Goal: Task Accomplishment & Management: Manage account settings

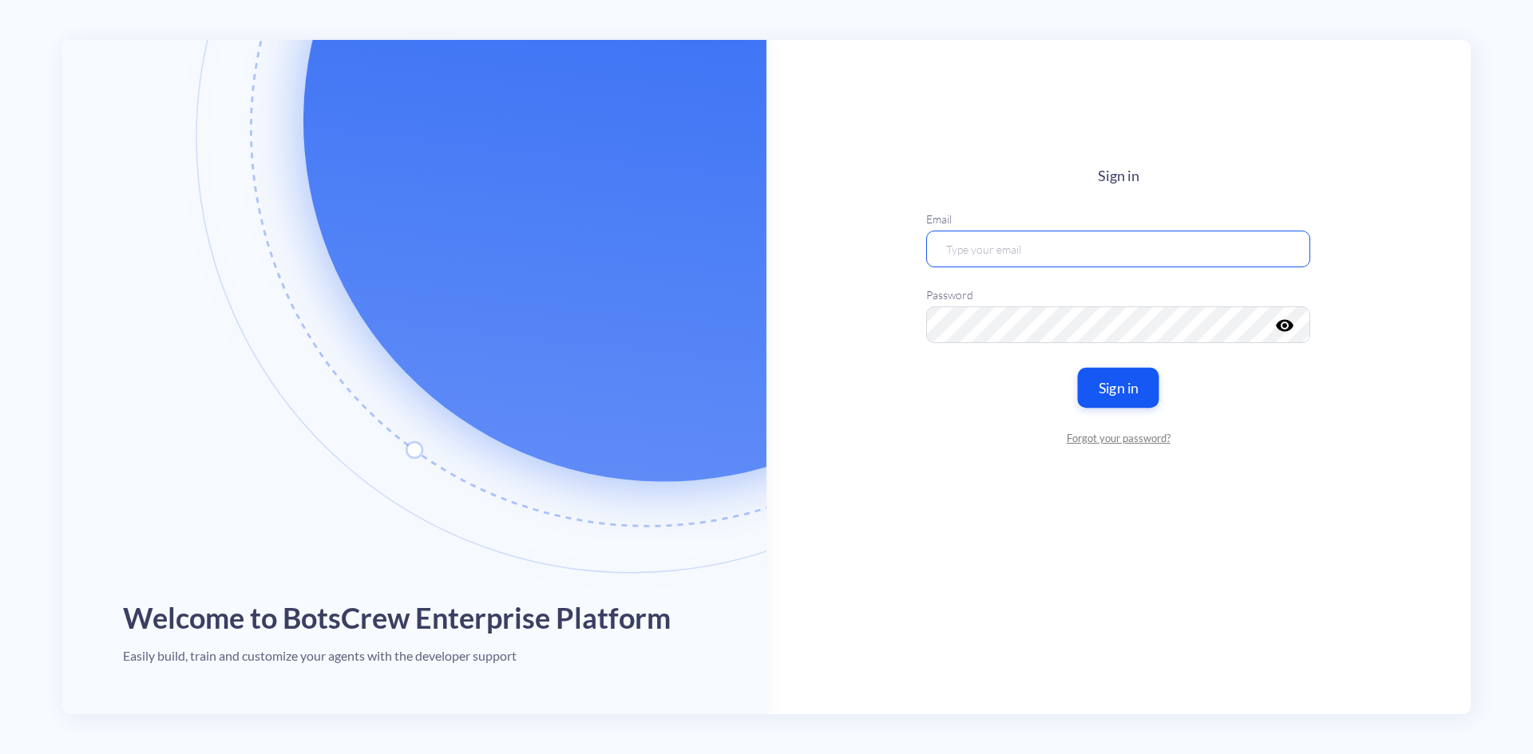
type input "[EMAIL_ADDRESS][DOMAIN_NAME]"
click at [1133, 391] on button "Sign in" at bounding box center [1118, 387] width 81 height 40
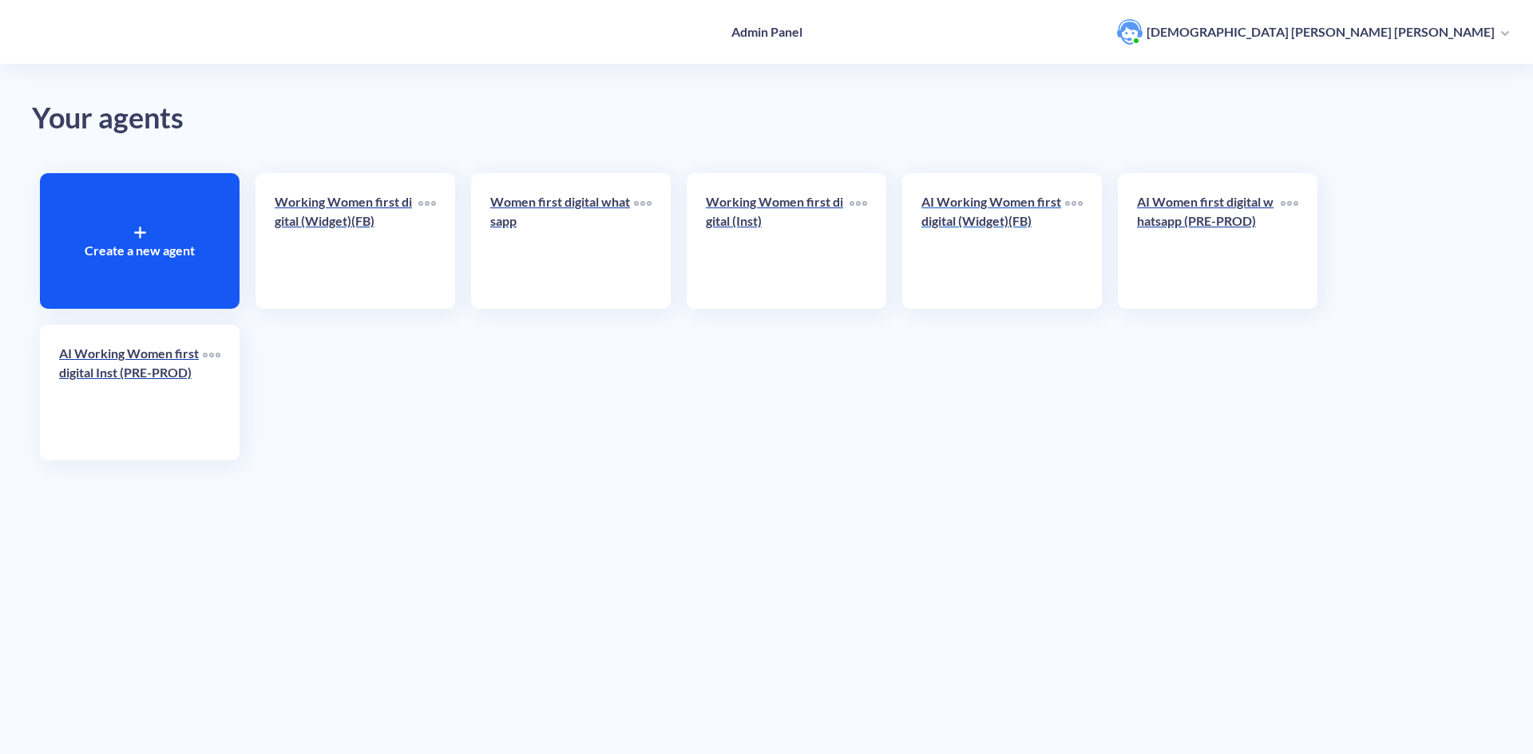
click at [1008, 221] on p "AI Working Women first digital (Widget)(FB)" at bounding box center [993, 211] width 144 height 38
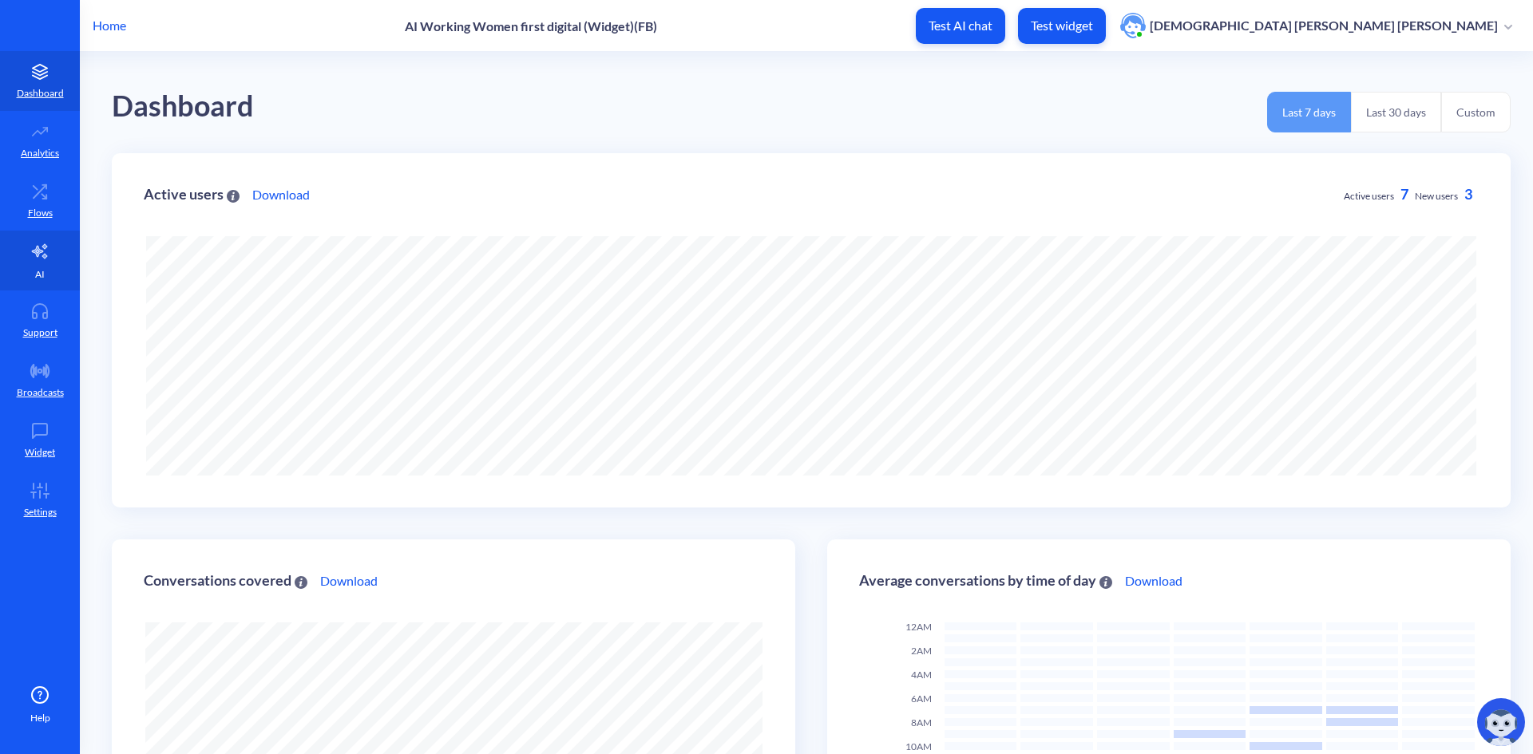
scroll to position [754, 1533]
click at [42, 249] on icon at bounding box center [39, 251] width 19 height 19
click at [107, 29] on p "Home" at bounding box center [110, 25] width 34 height 19
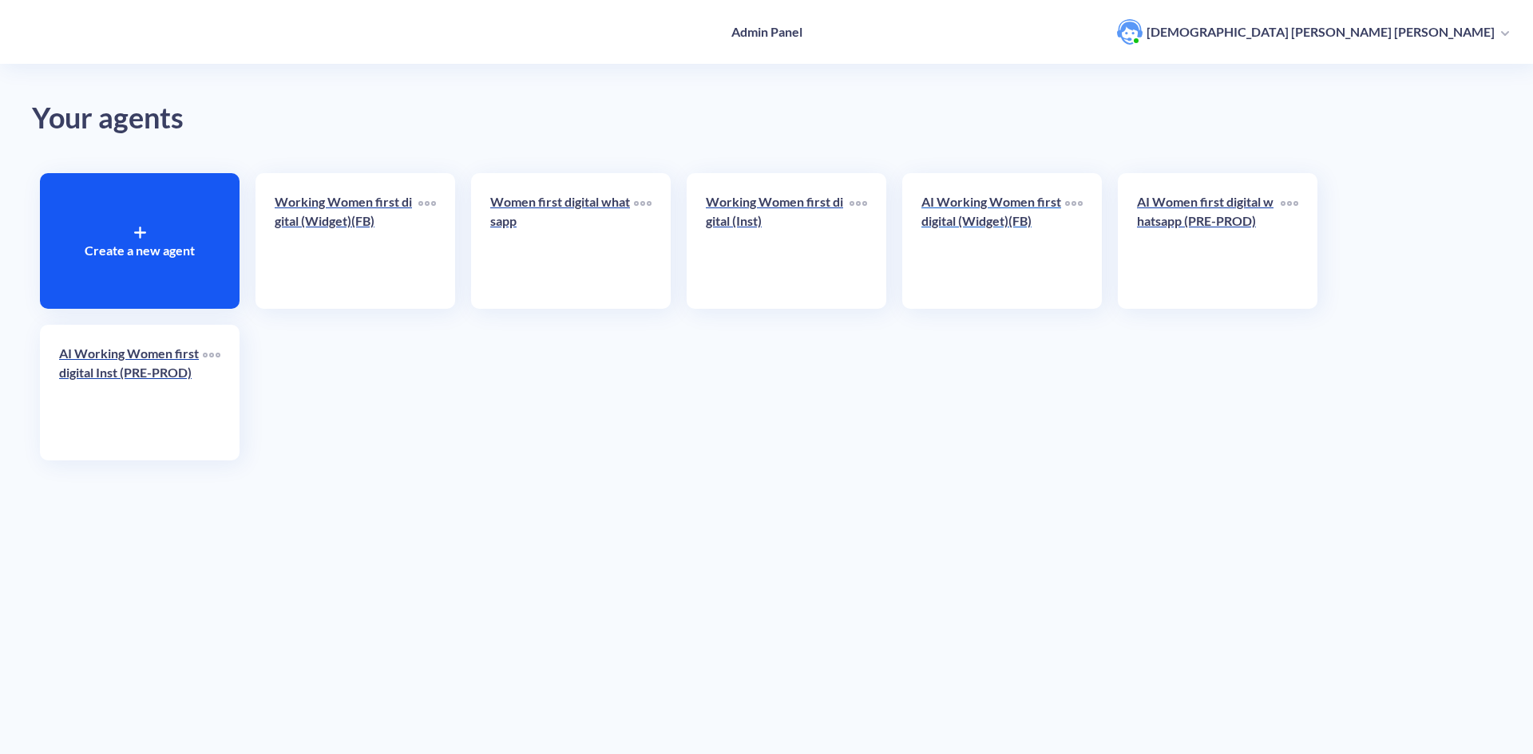
click at [1020, 214] on p "AI Working Women first digital (Widget)(FB)" at bounding box center [993, 211] width 144 height 38
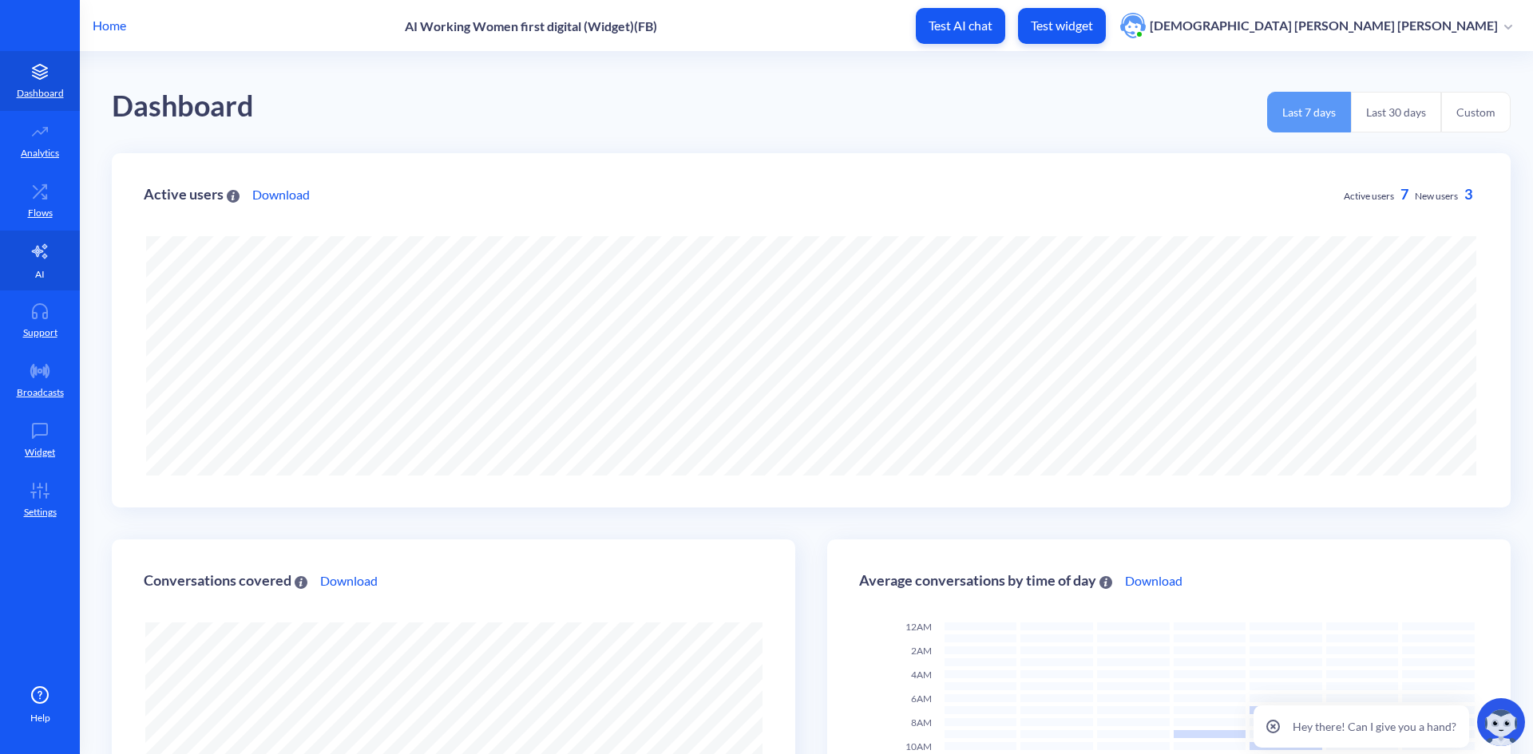
click at [58, 258] on link "AI" at bounding box center [40, 261] width 80 height 60
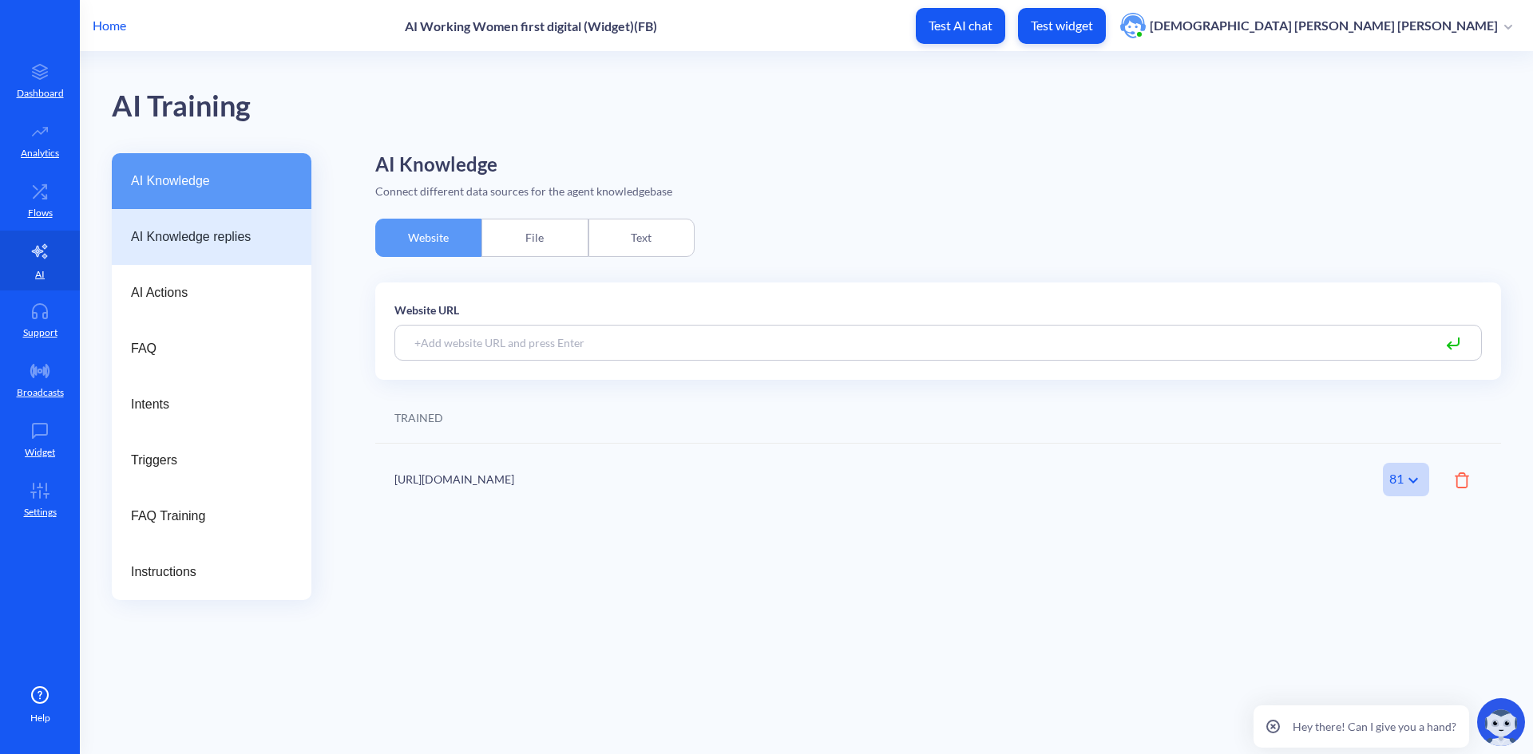
click at [176, 230] on span "AI Knowledge replies" at bounding box center [205, 237] width 149 height 19
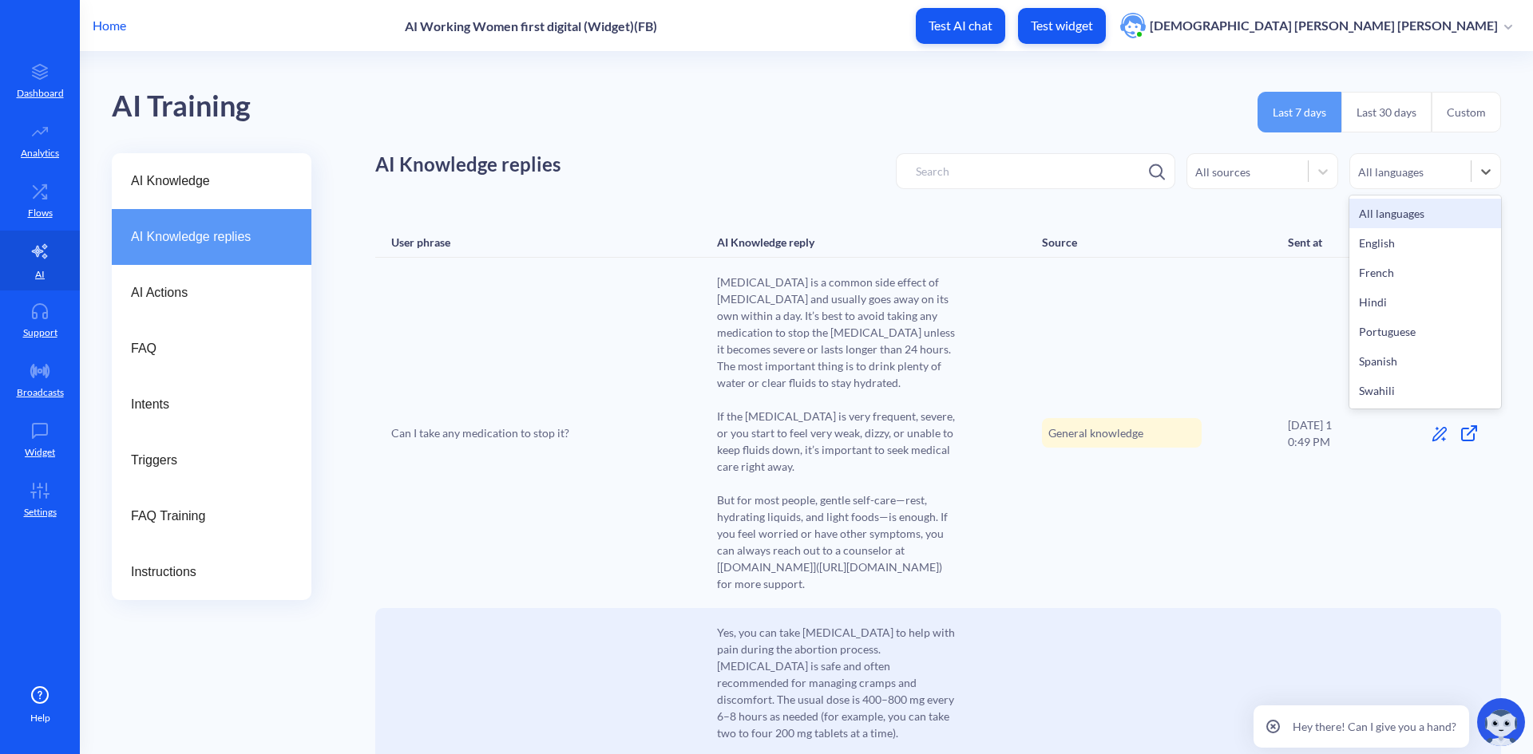
click at [1436, 161] on div "All languages" at bounding box center [1410, 171] width 121 height 22
click at [1416, 335] on div "Portuguese" at bounding box center [1425, 332] width 152 height 30
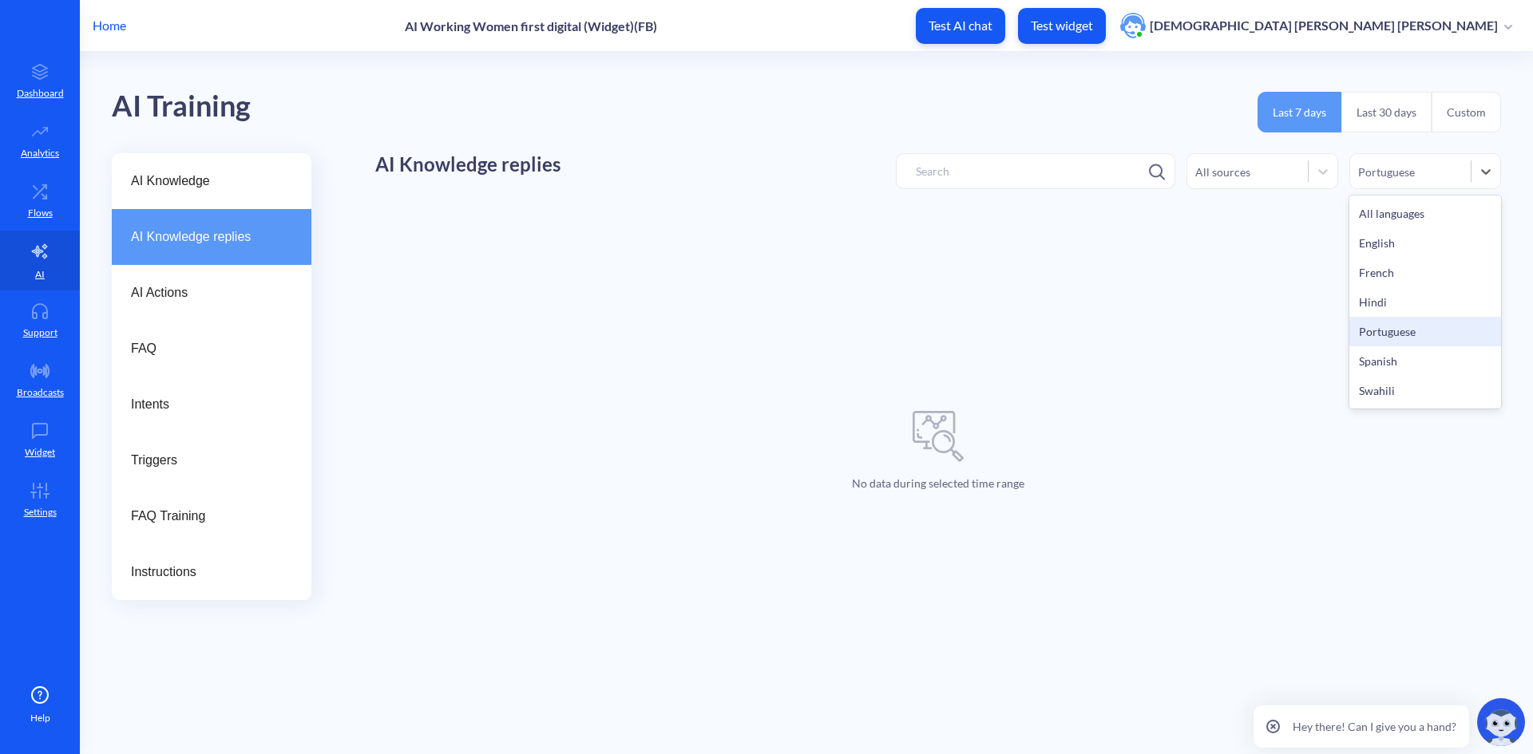
click at [1455, 172] on div "Portuguese" at bounding box center [1410, 171] width 121 height 22
click at [1426, 244] on div "English" at bounding box center [1425, 243] width 152 height 30
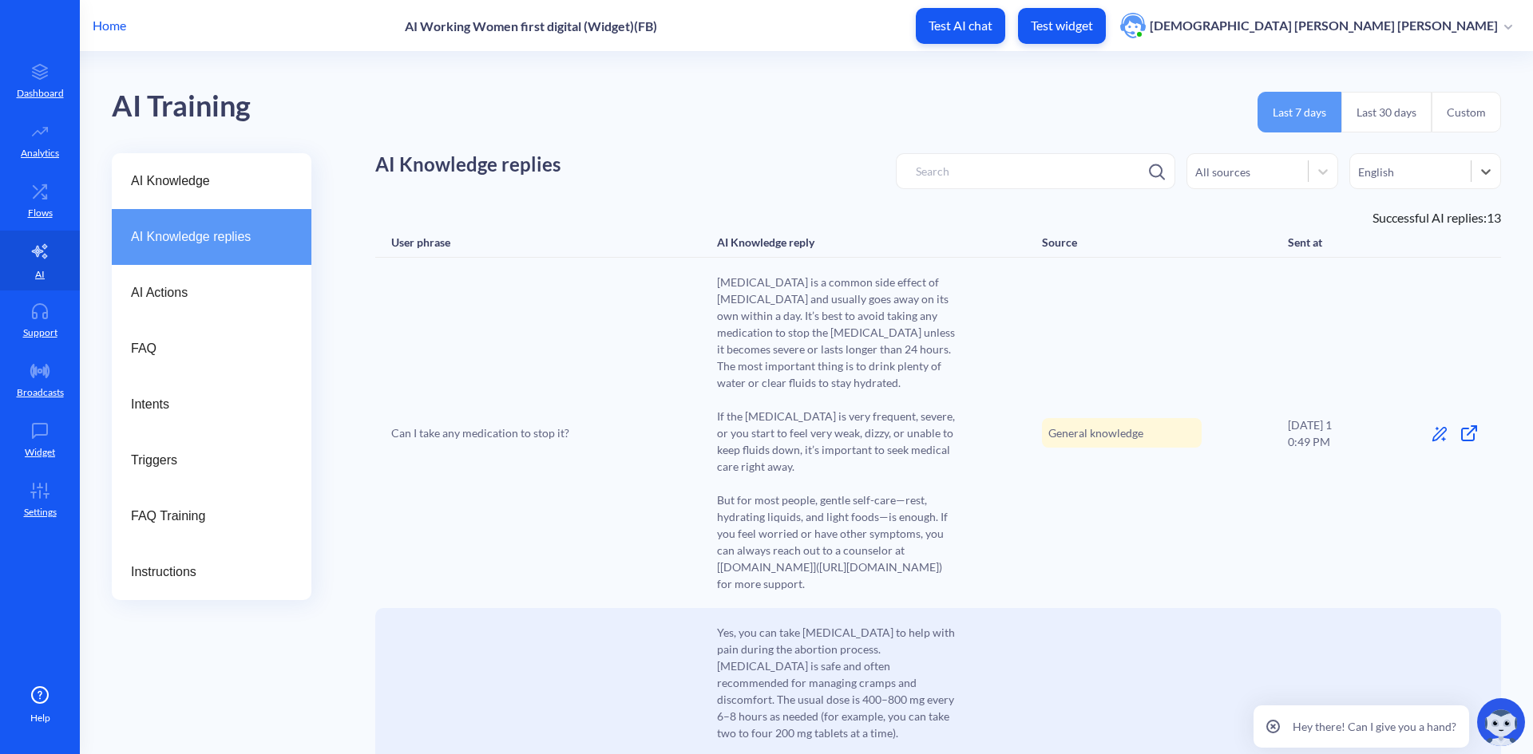
click at [1463, 175] on div "English" at bounding box center [1410, 171] width 121 height 22
click at [1433, 278] on div "French" at bounding box center [1425, 273] width 152 height 30
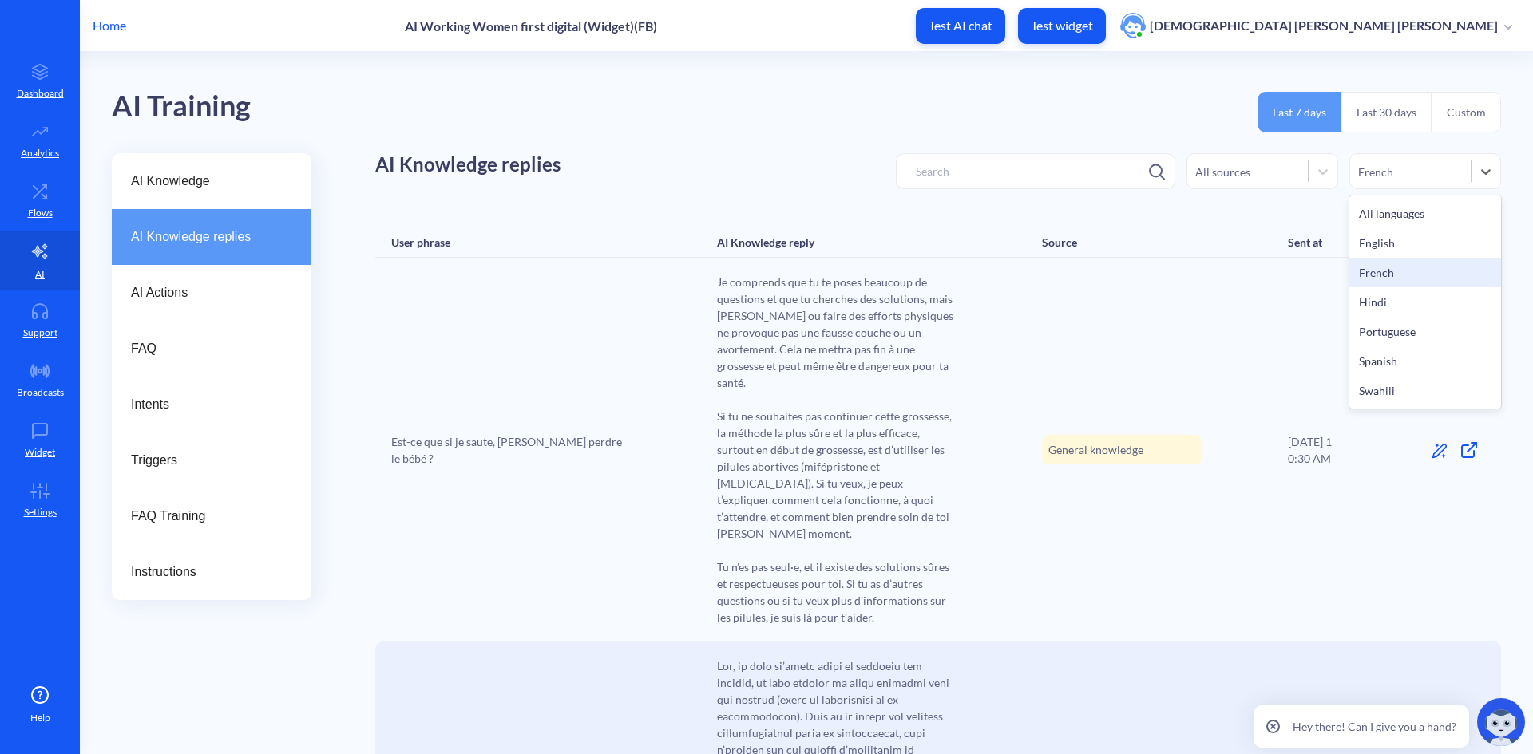
click at [1431, 173] on div "French" at bounding box center [1410, 171] width 121 height 22
click at [1414, 216] on div "All languages" at bounding box center [1425, 214] width 152 height 30
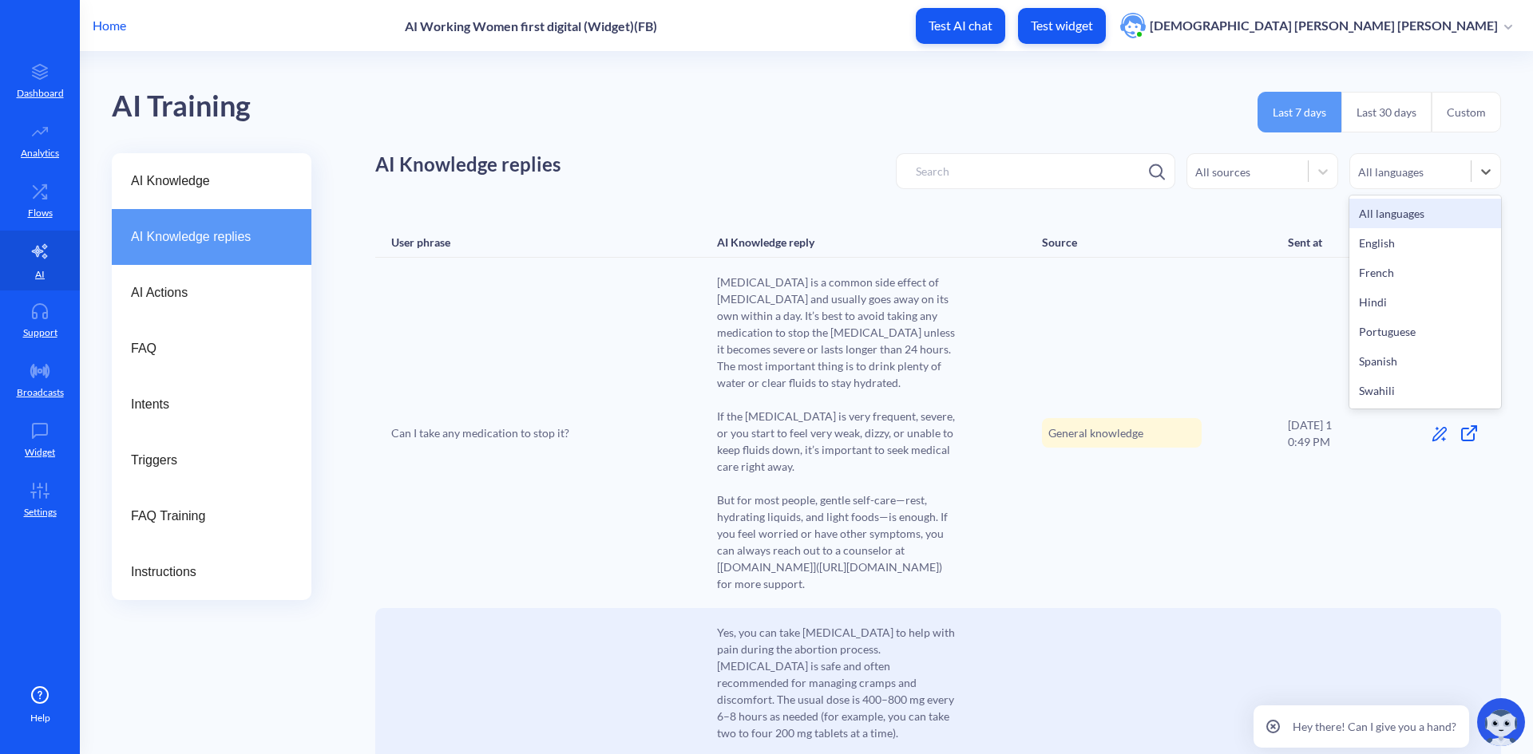
click at [1429, 170] on div "All languages" at bounding box center [1410, 171] width 121 height 22
click at [1386, 361] on div "Spanish" at bounding box center [1425, 362] width 152 height 30
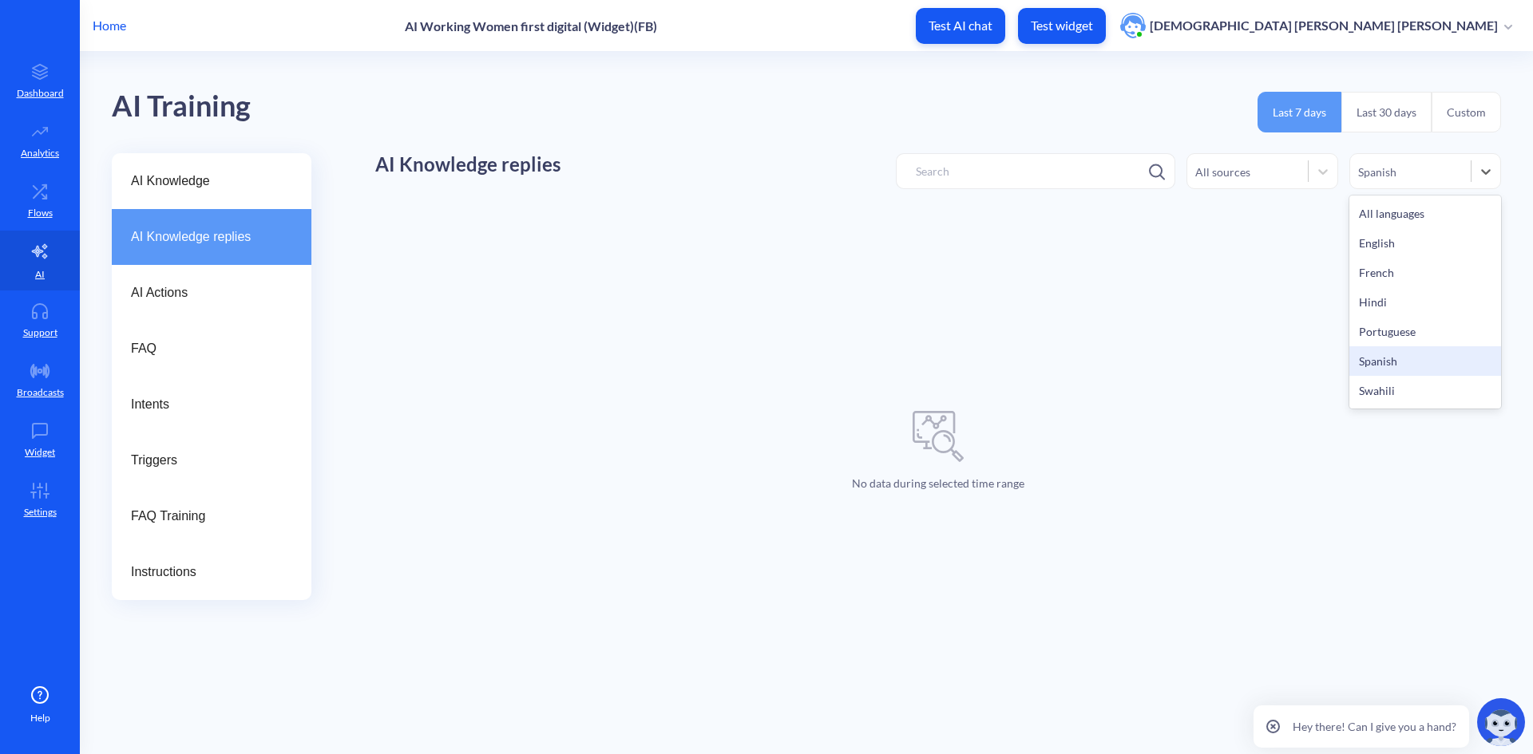
click at [1422, 178] on div "Spanish" at bounding box center [1410, 171] width 121 height 22
click at [1413, 265] on div "French" at bounding box center [1425, 273] width 152 height 30
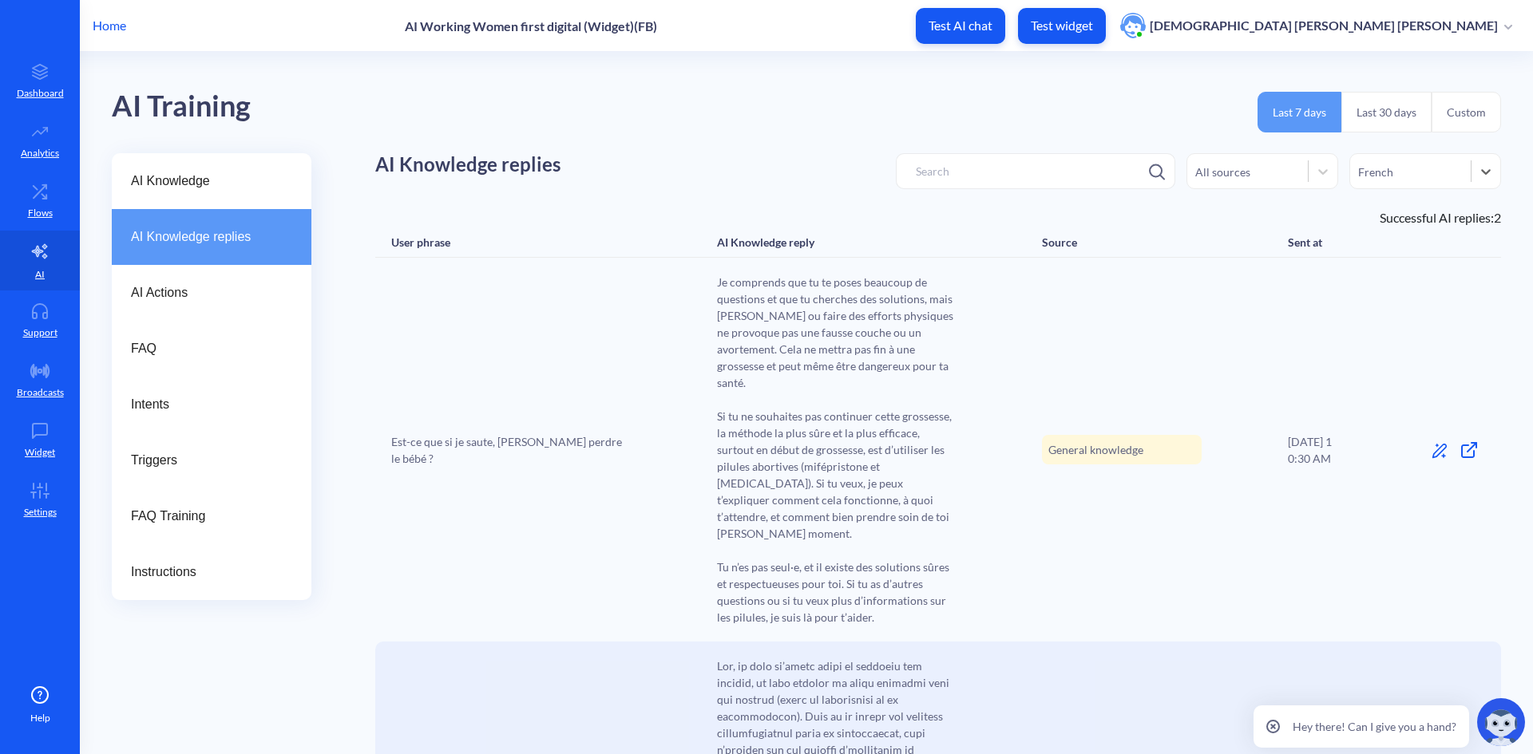
click at [1406, 169] on div "French" at bounding box center [1410, 171] width 121 height 22
click at [1397, 305] on div "Hindi" at bounding box center [1425, 302] width 152 height 30
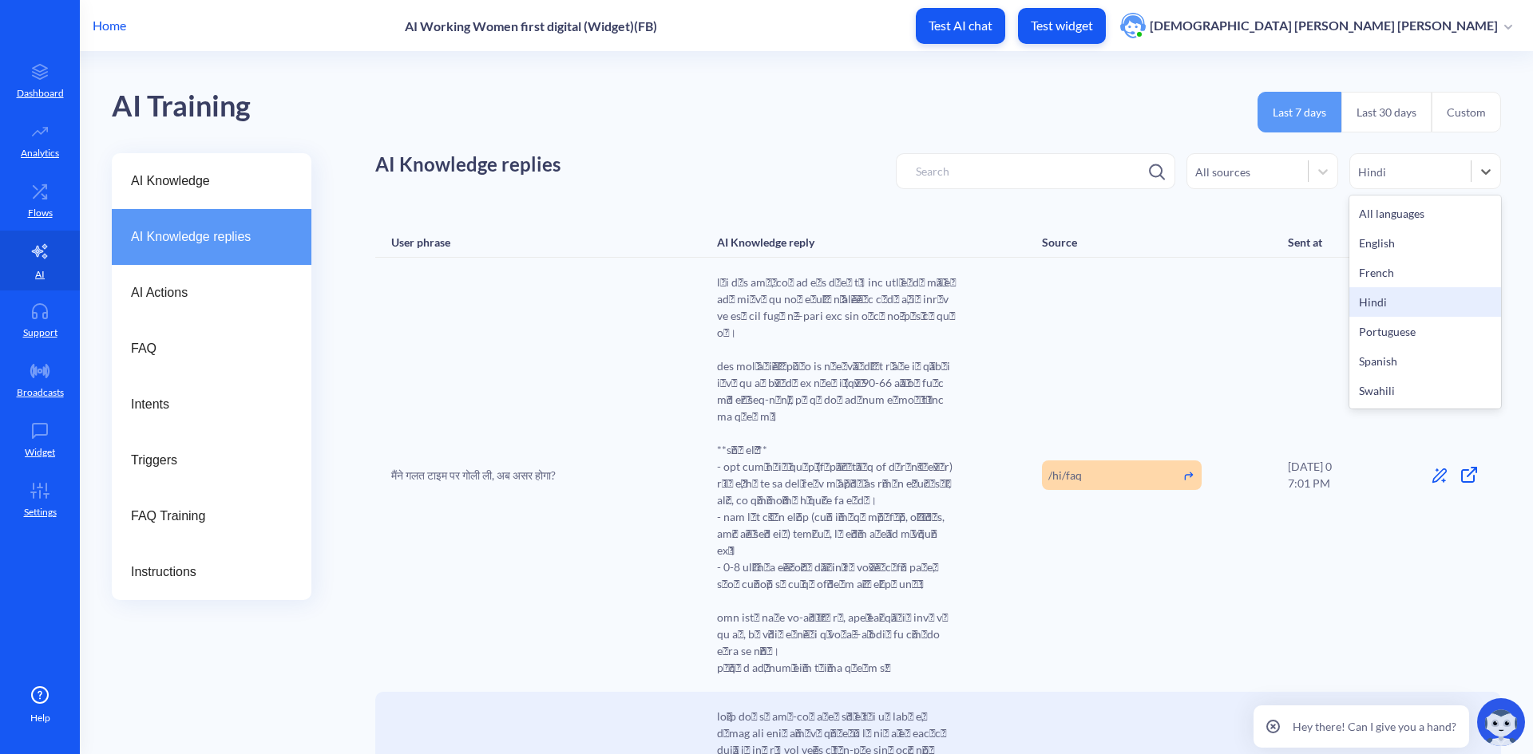
click at [1421, 180] on div "Hindi" at bounding box center [1410, 171] width 121 height 22
click at [1412, 250] on div "English" at bounding box center [1425, 243] width 152 height 30
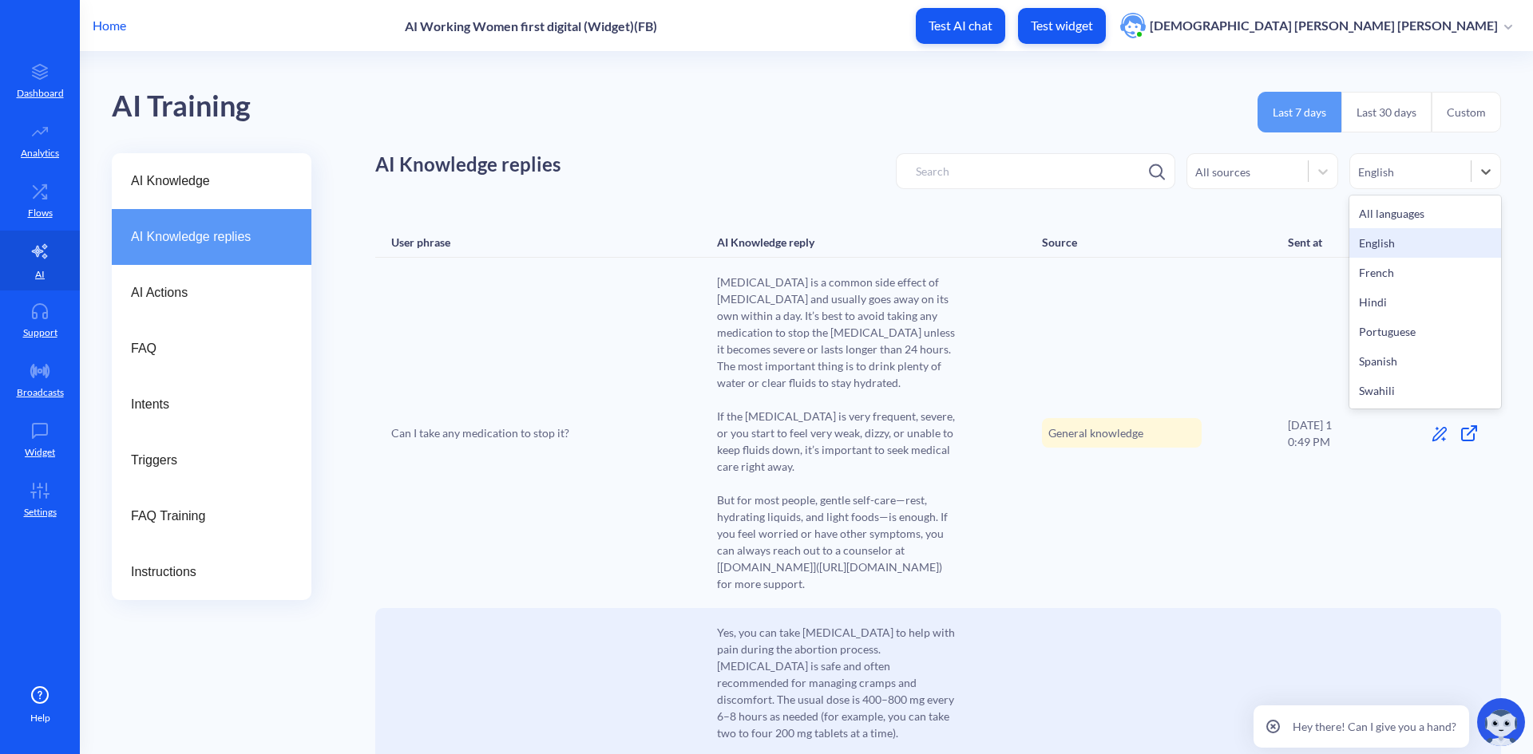
click at [1391, 177] on div "English" at bounding box center [1410, 171] width 121 height 22
click at [1388, 212] on div "All languages" at bounding box center [1425, 214] width 152 height 30
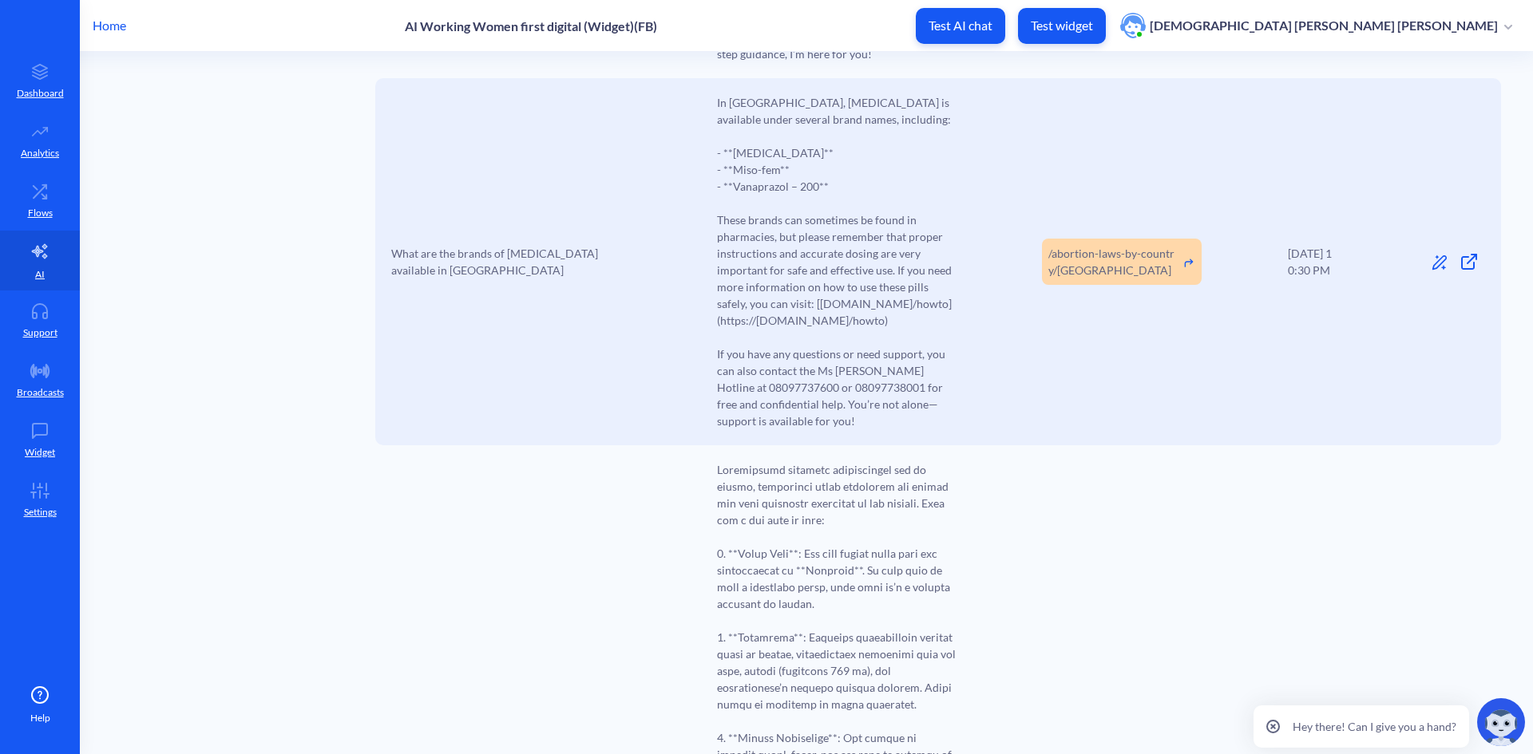
scroll to position [1277, 0]
